Goal: Find specific page/section: Find specific page/section

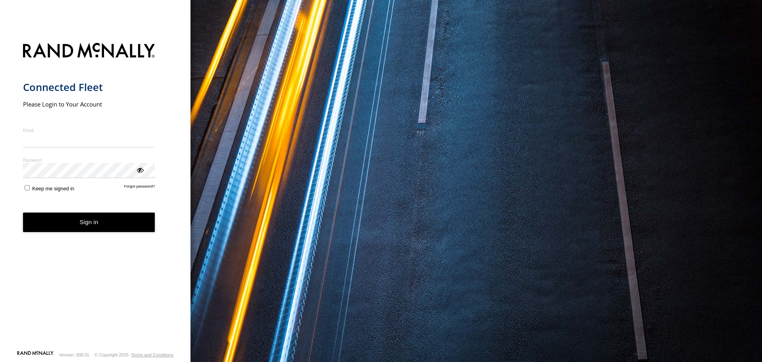
type input "**********"
click at [85, 229] on button "Sign in" at bounding box center [89, 221] width 132 height 19
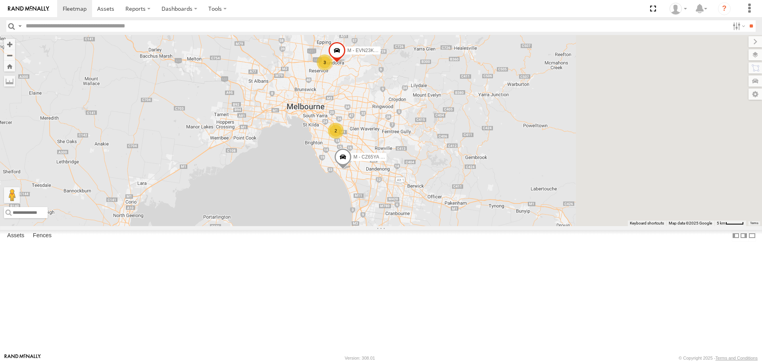
drag, startPoint x: 645, startPoint y: 211, endPoint x: 373, endPoint y: 126, distance: 284.7
click at [373, 126] on div "B - DG93WL - [PERSON_NAME] M - EVN23K - [PERSON_NAME] 3 2 M - CZ44VR - Suhayl E…" at bounding box center [381, 130] width 762 height 191
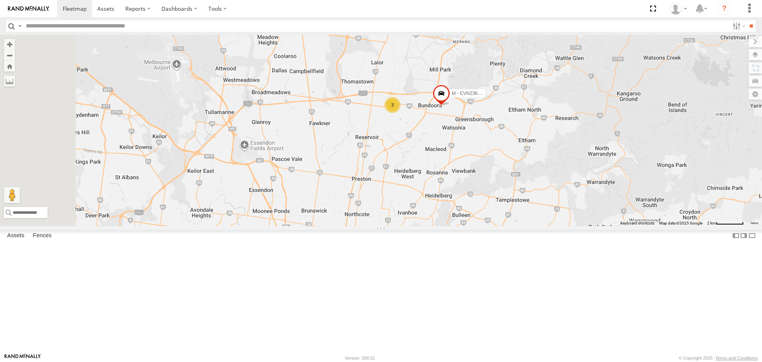
drag, startPoint x: 393, startPoint y: 167, endPoint x: 539, endPoint y: 281, distance: 184.4
click at [539, 225] on div "B - DG93WL - [PERSON_NAME] M - EVN23K - [PERSON_NAME] M - CZ44VR - Suhayl Elect…" at bounding box center [381, 130] width 762 height 191
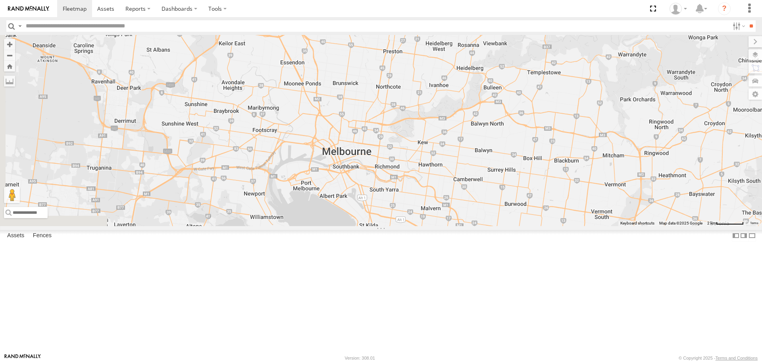
drag, startPoint x: 451, startPoint y: 240, endPoint x: 483, endPoint y: 111, distance: 132.8
click at [483, 111] on div "B - DG93WL - [PERSON_NAME] M - EVN23K - [PERSON_NAME] M - CZ44VR - Suhayl Elect…" at bounding box center [381, 130] width 762 height 191
